Goal: Task Accomplishment & Management: Manage account settings

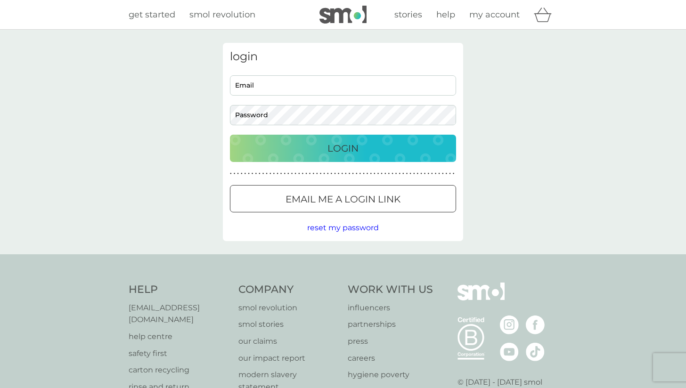
type input "[EMAIL_ADDRESS][DOMAIN_NAME]"
click at [337, 150] on p "Login" at bounding box center [343, 148] width 31 height 15
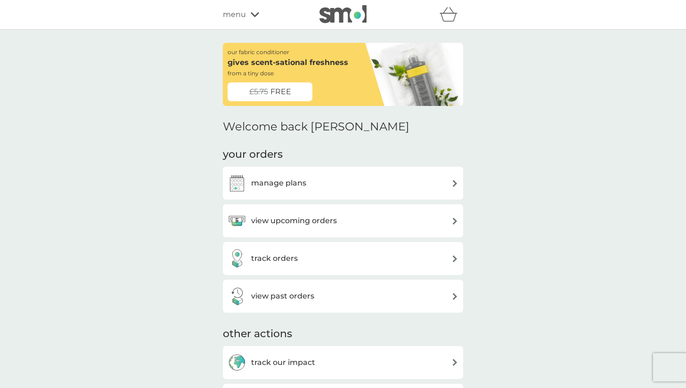
click at [374, 179] on div "manage plans" at bounding box center [343, 183] width 231 height 19
click at [288, 220] on h3 "view upcoming orders" at bounding box center [294, 221] width 86 height 12
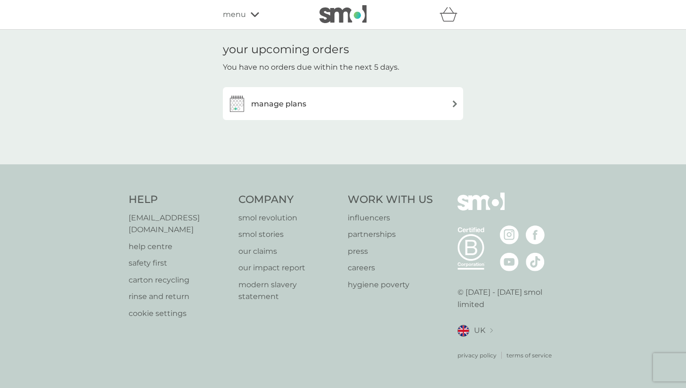
click at [354, 108] on div "manage plans" at bounding box center [343, 103] width 231 height 19
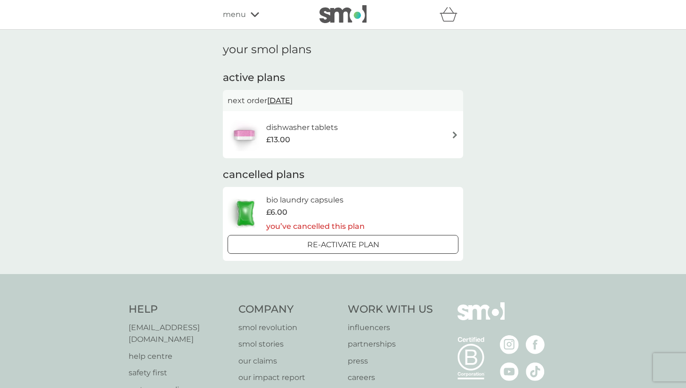
click at [379, 132] on div "dishwasher tablets £13.00" at bounding box center [343, 134] width 231 height 33
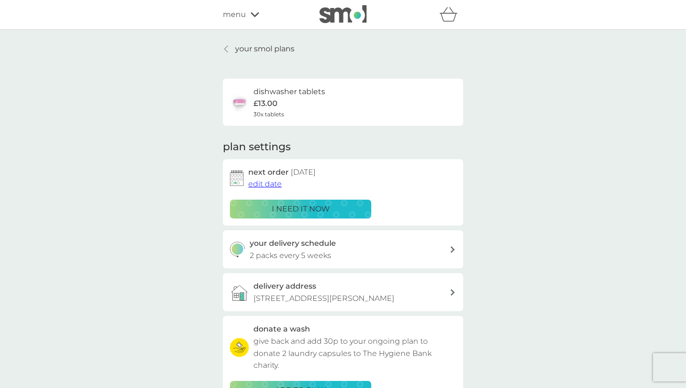
click at [265, 183] on span "edit date" at bounding box center [264, 184] width 33 height 9
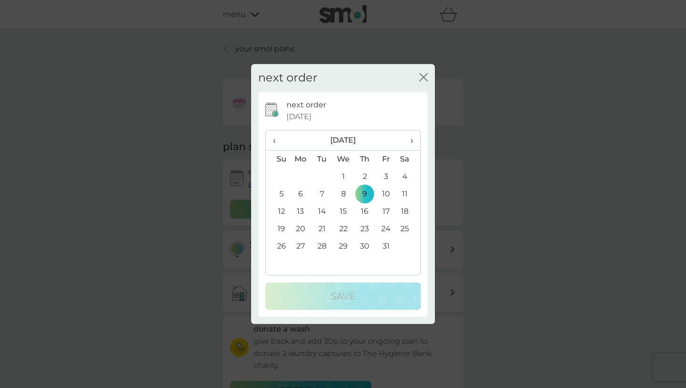
click at [412, 142] on span "›" at bounding box center [408, 141] width 9 height 20
click at [317, 194] on td "9" at bounding box center [322, 194] width 21 height 17
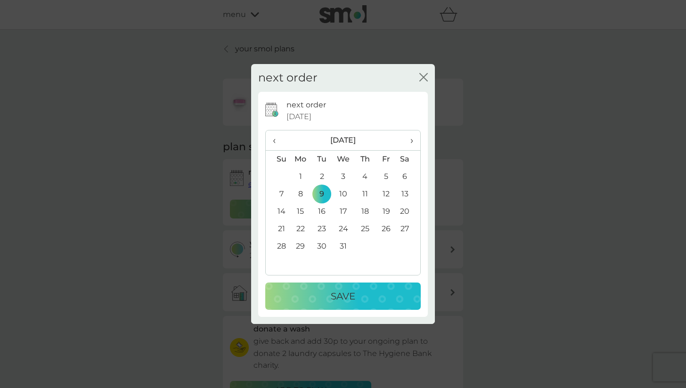
click at [348, 302] on p "Save" at bounding box center [343, 296] width 25 height 15
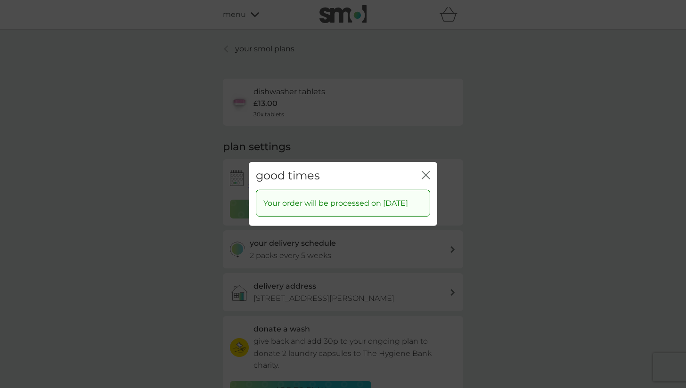
click at [428, 171] on icon "close" at bounding box center [426, 175] width 8 height 8
